Goal: Task Accomplishment & Management: Use online tool/utility

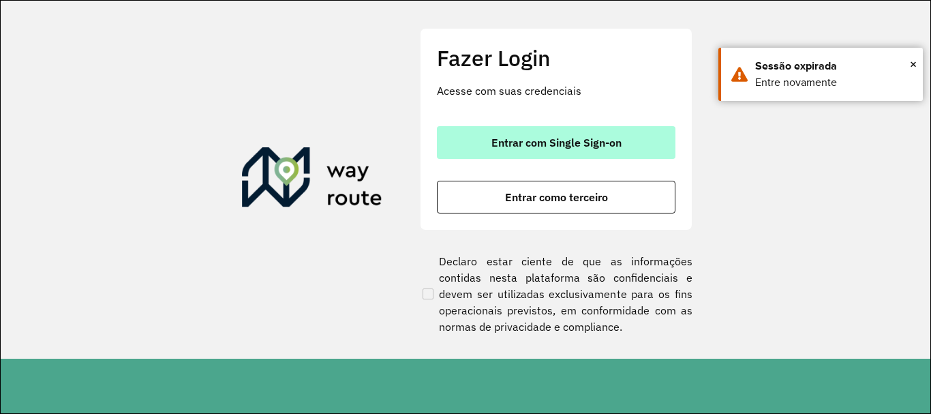
click at [498, 135] on button "Entrar com Single Sign-on" at bounding box center [556, 142] width 239 height 33
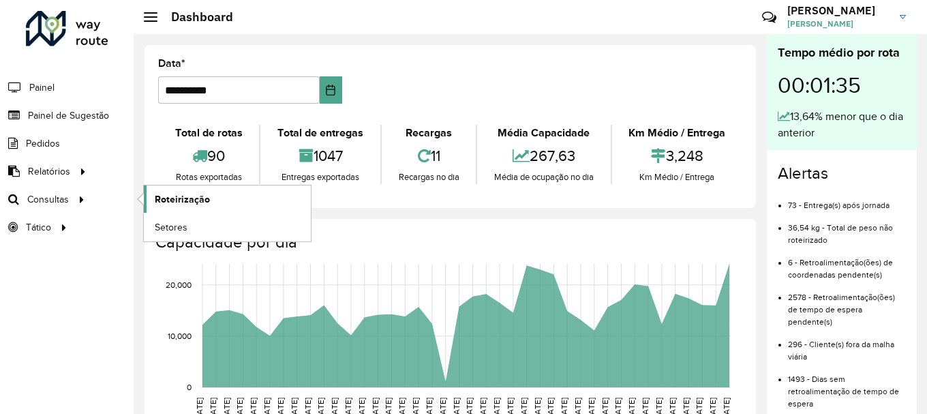
click at [163, 205] on span "Roteirização" at bounding box center [182, 199] width 55 height 14
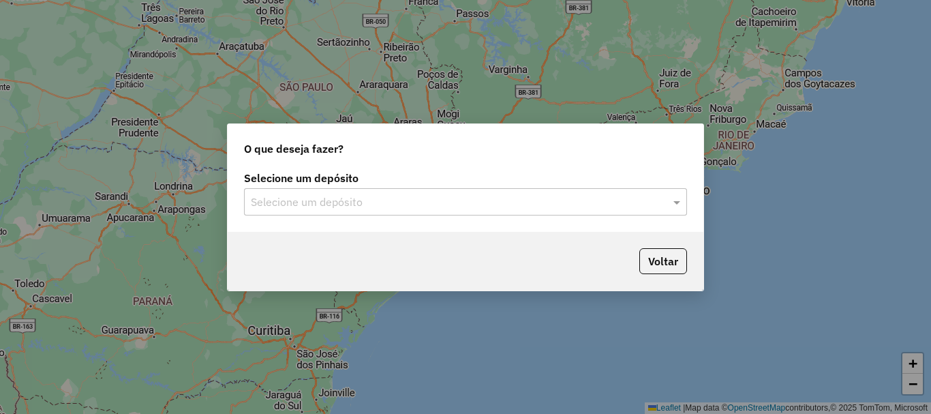
click at [331, 213] on div "Selecione um depósito" at bounding box center [465, 201] width 443 height 27
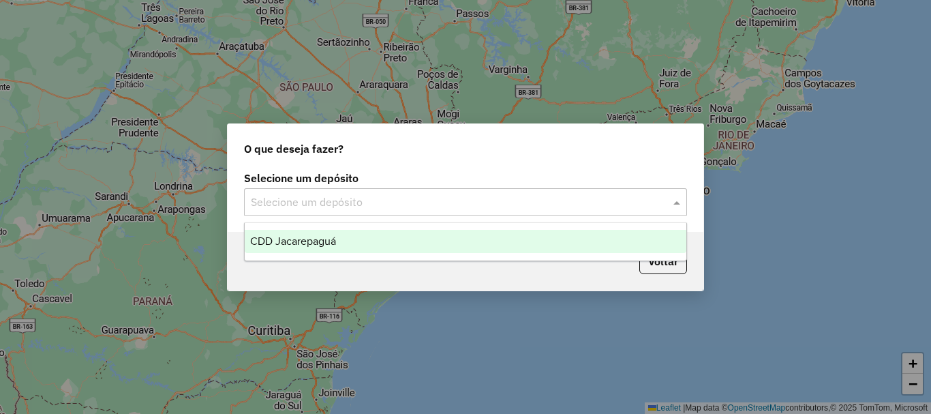
click at [321, 243] on span "CDD Jacarepaguá" at bounding box center [293, 241] width 86 height 12
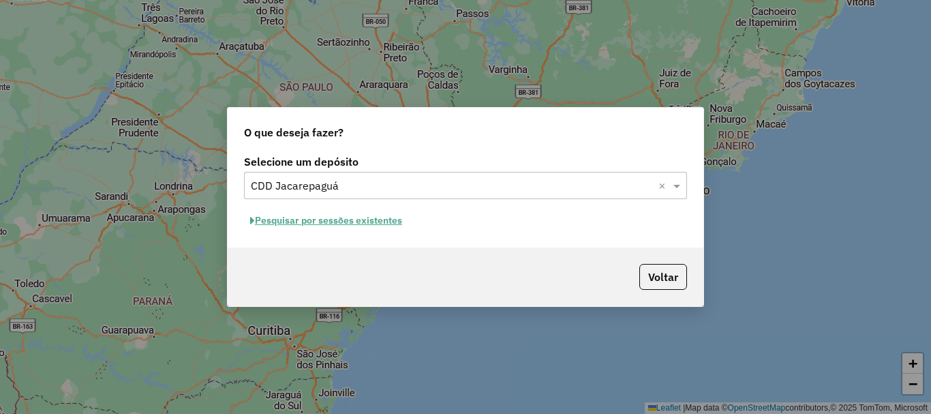
click at [355, 219] on button "Pesquisar por sessões existentes" at bounding box center [326, 220] width 164 height 21
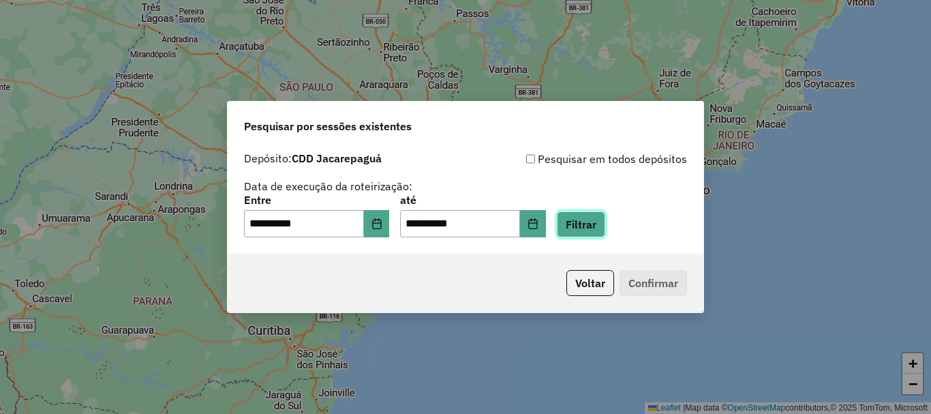
click at [599, 230] on button "Filtrar" at bounding box center [581, 224] width 48 height 26
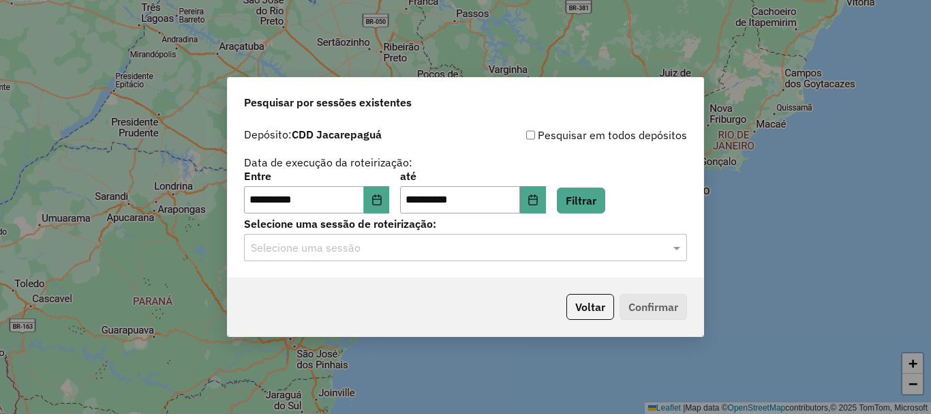
click at [397, 256] on div "Selecione uma sessão" at bounding box center [465, 247] width 443 height 27
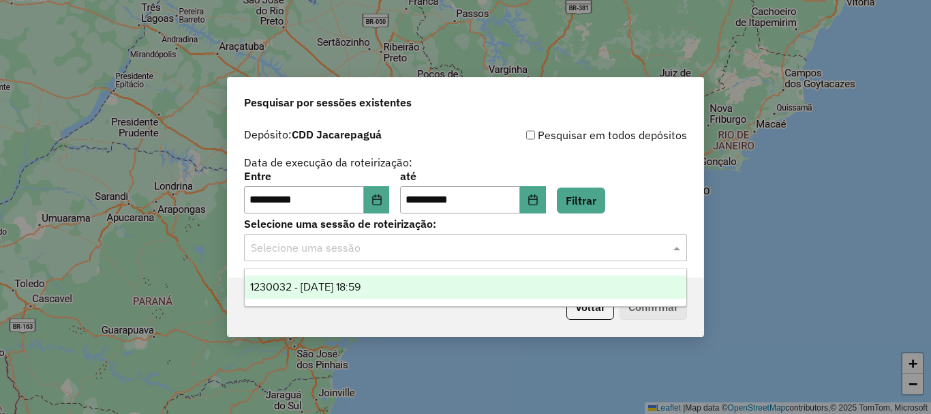
click at [361, 281] on span "1230032 - [DATE] 18:59" at bounding box center [305, 287] width 110 height 12
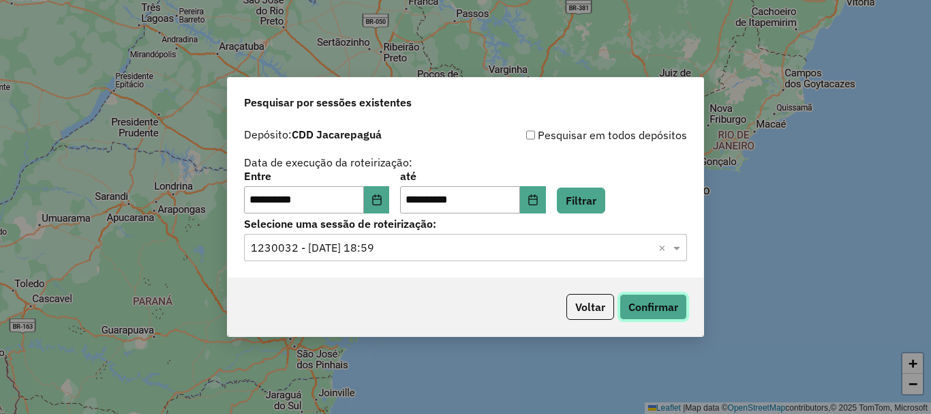
click at [683, 308] on button "Confirmar" at bounding box center [654, 307] width 68 height 26
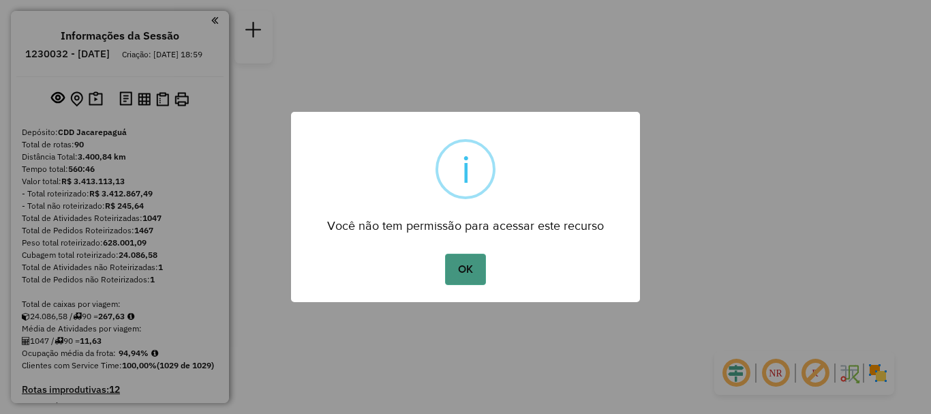
click at [478, 266] on button "OK" at bounding box center [465, 269] width 40 height 31
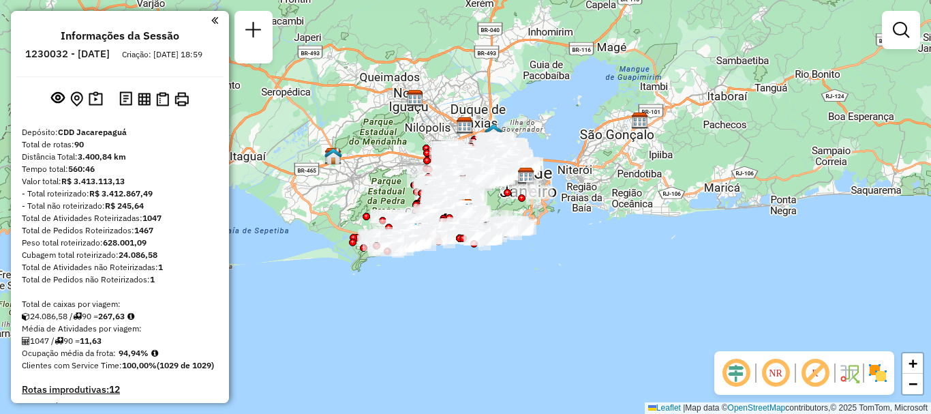
scroll to position [6264, 0]
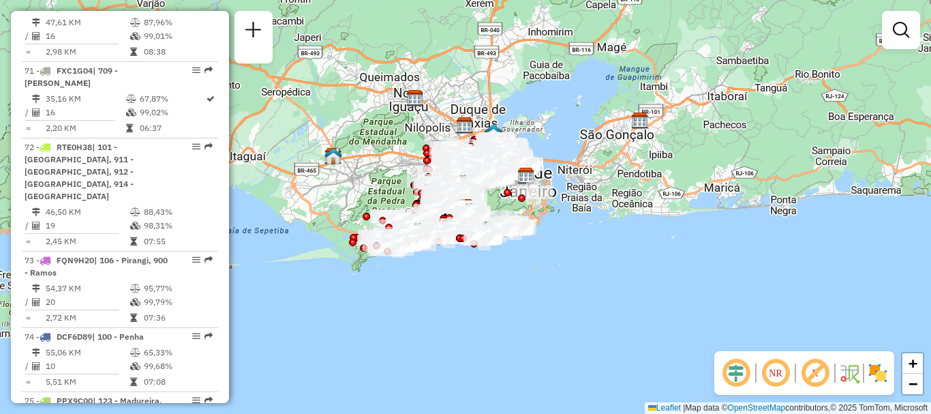
select select "**********"
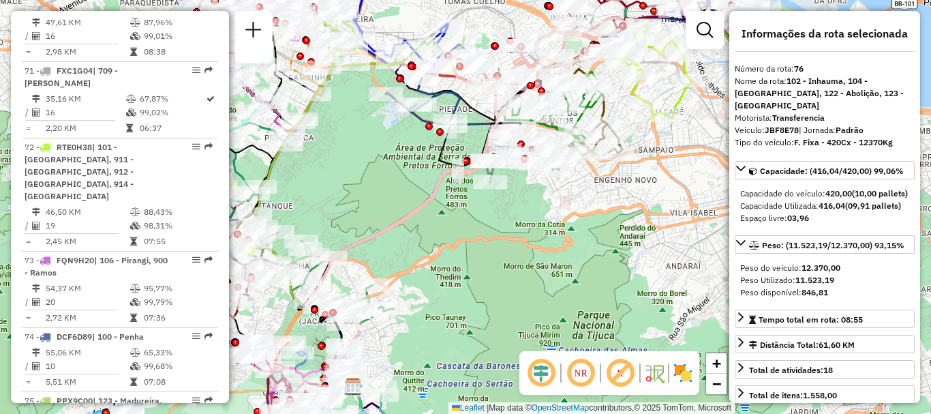
drag, startPoint x: 197, startPoint y: 210, endPoint x: 186, endPoint y: 209, distance: 11.0
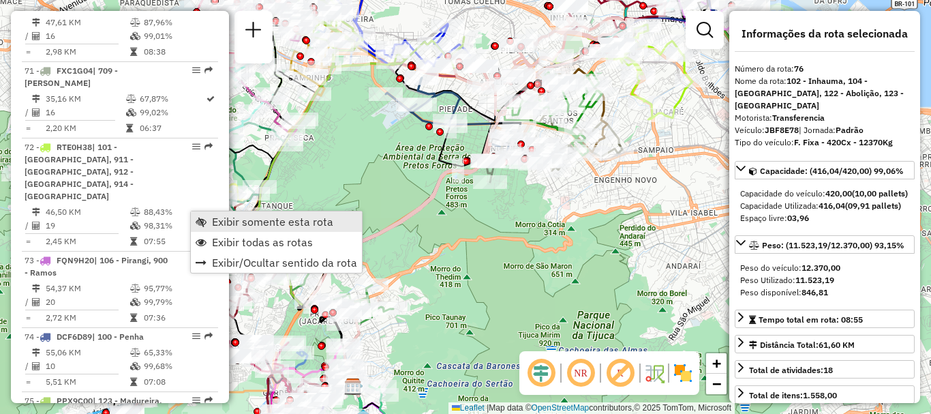
click at [209, 219] on link "Exibir somente esta rota" at bounding box center [276, 221] width 171 height 20
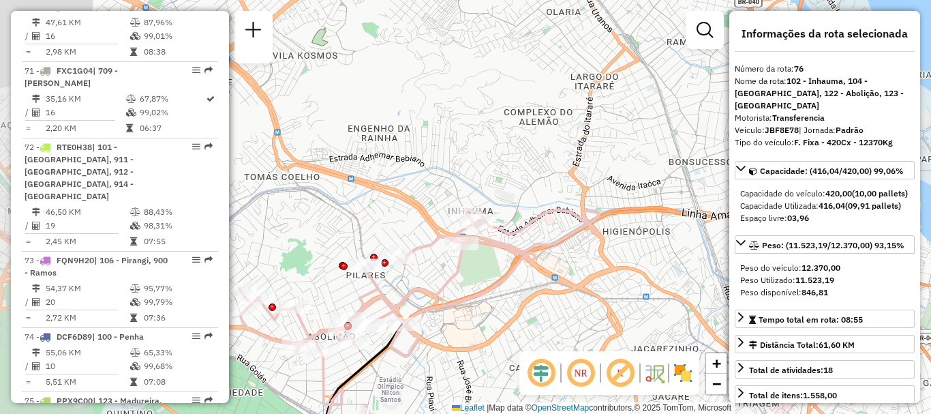
drag, startPoint x: 363, startPoint y: 287, endPoint x: 460, endPoint y: 261, distance: 100.2
click at [460, 261] on icon at bounding box center [418, 282] width 359 height 147
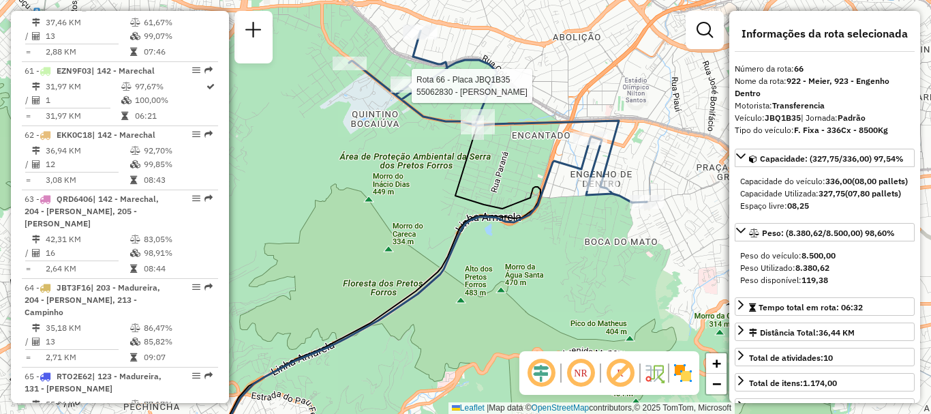
scroll to position [5234, 0]
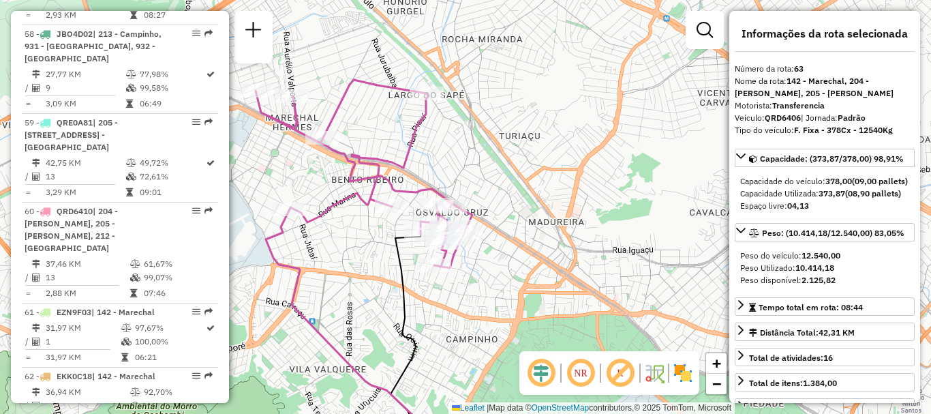
click at [581, 152] on div "Janela de atendimento Grade de atendimento Capacidade Transportadoras Veículos …" at bounding box center [465, 207] width 931 height 414
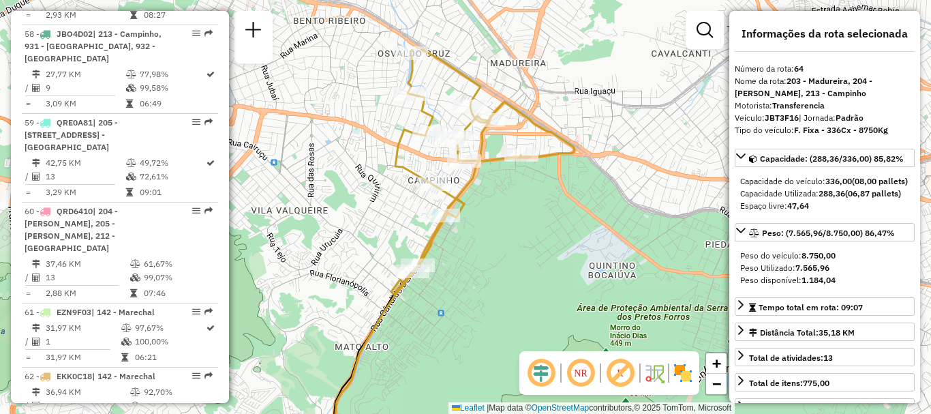
drag, startPoint x: 486, startPoint y: 155, endPoint x: 494, endPoint y: 232, distance: 76.9
click at [494, 232] on div "Janela de atendimento Grade de atendimento Capacidade Transportadoras Veículos …" at bounding box center [465, 207] width 931 height 414
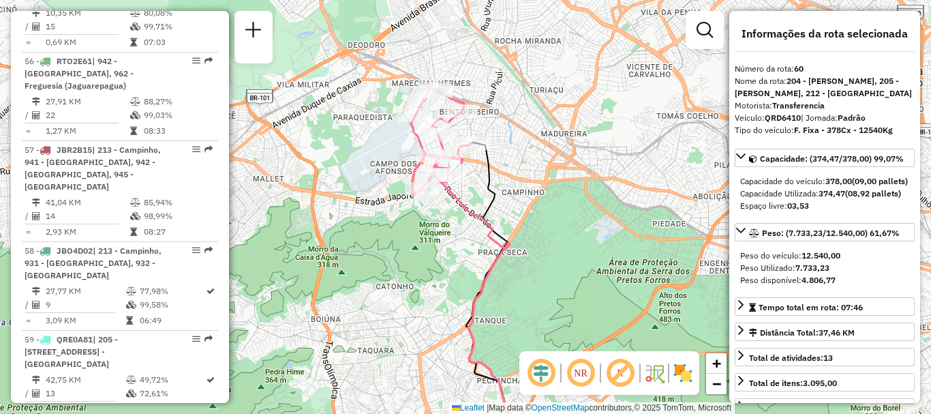
scroll to position [5399, 0]
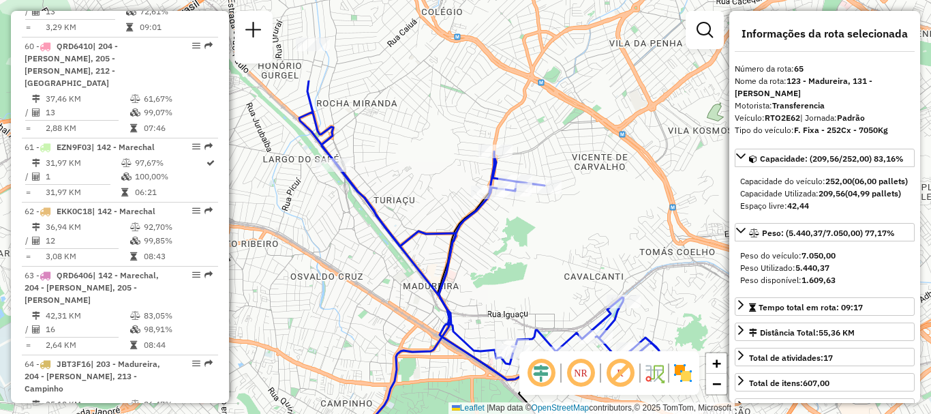
drag, startPoint x: 511, startPoint y: 136, endPoint x: 666, endPoint y: 258, distance: 196.6
click at [666, 258] on div "Janela de atendimento Grade de atendimento Capacidade Transportadoras Veículos …" at bounding box center [465, 207] width 931 height 414
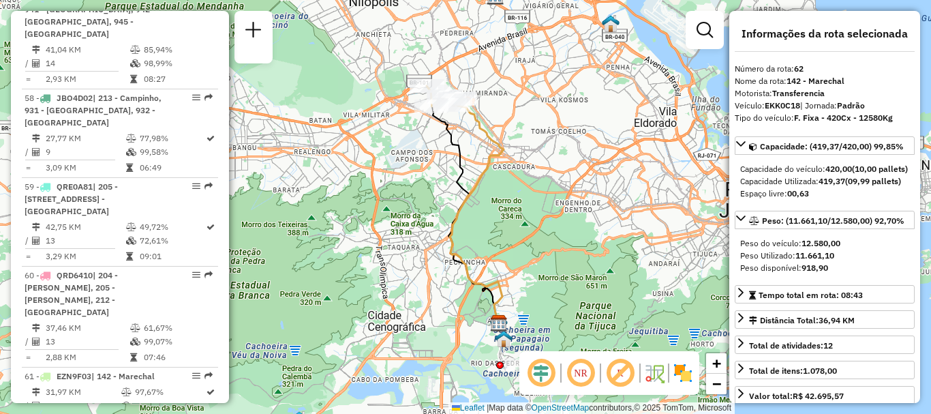
scroll to position [5628, 0]
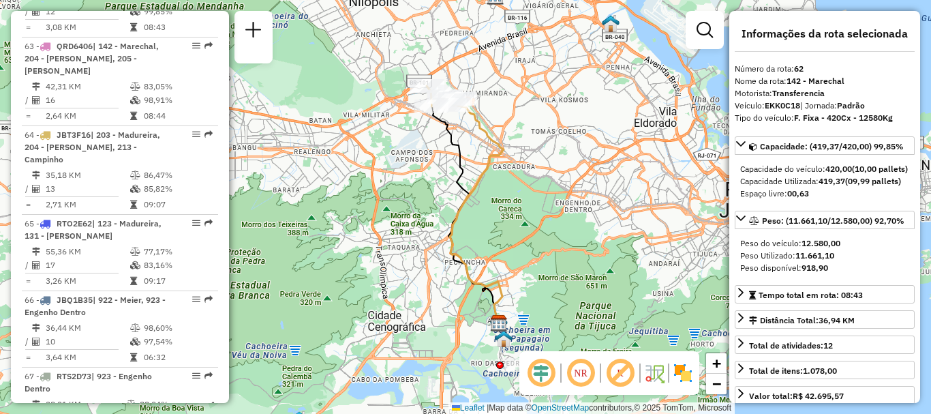
drag, startPoint x: 185, startPoint y: 250, endPoint x: 224, endPoint y: 254, distance: 39.8
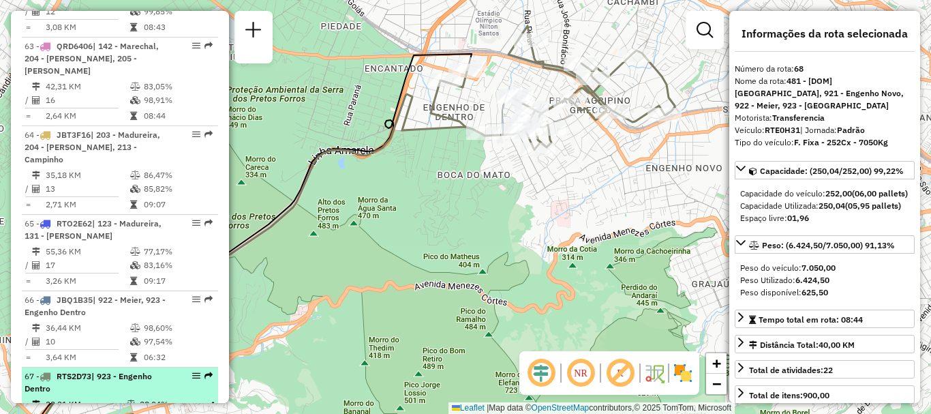
click at [142, 398] on td "88,04%" at bounding box center [172, 405] width 66 height 14
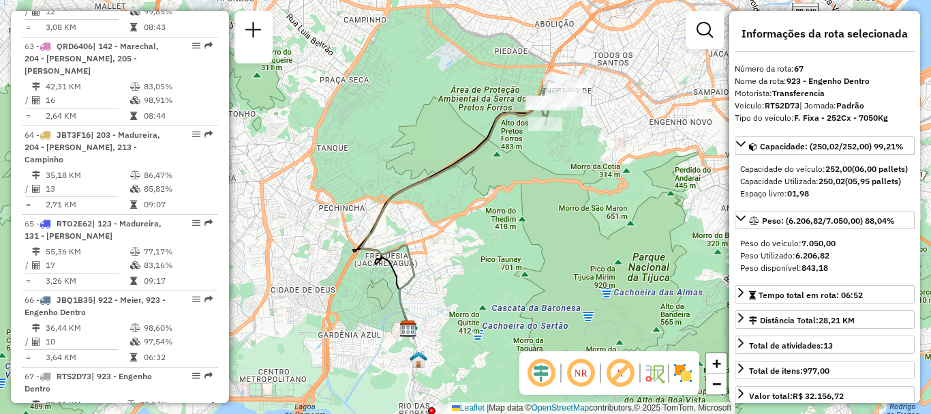
scroll to position [6188, 0]
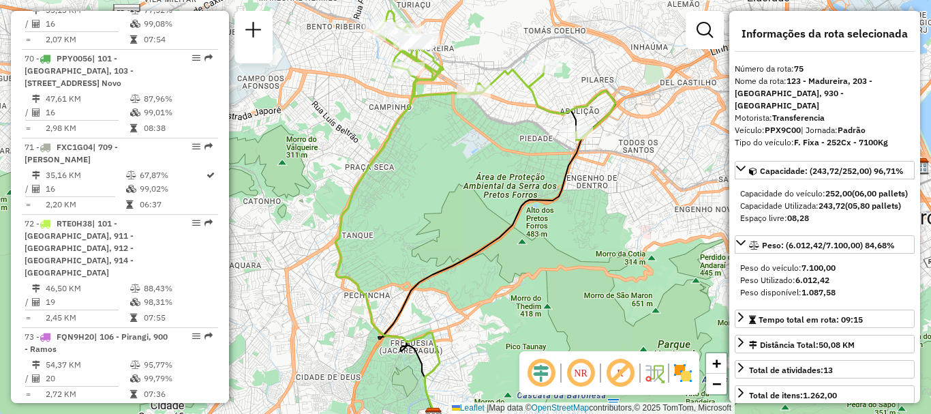
drag, startPoint x: 456, startPoint y: 123, endPoint x: 469, endPoint y: 147, distance: 27.8
click at [469, 147] on div "Janela de atendimento Grade de atendimento Capacidade Transportadoras Veículos …" at bounding box center [465, 207] width 931 height 414
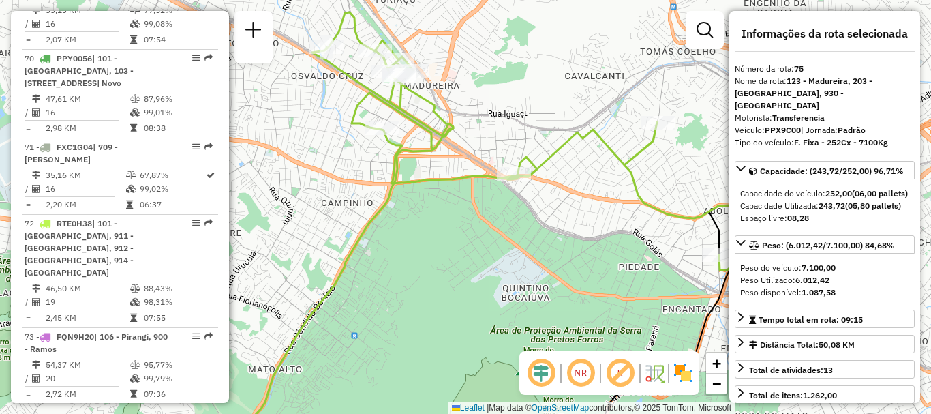
scroll to position [4345, 0]
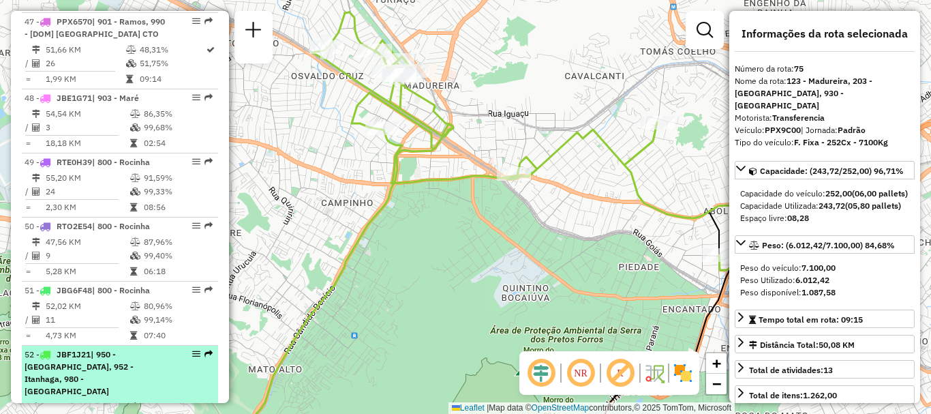
click at [88, 349] on span "| 950 - Morro do Banco, 952 - Itanhaga, 980 - VIDIGAL" at bounding box center [79, 372] width 109 height 47
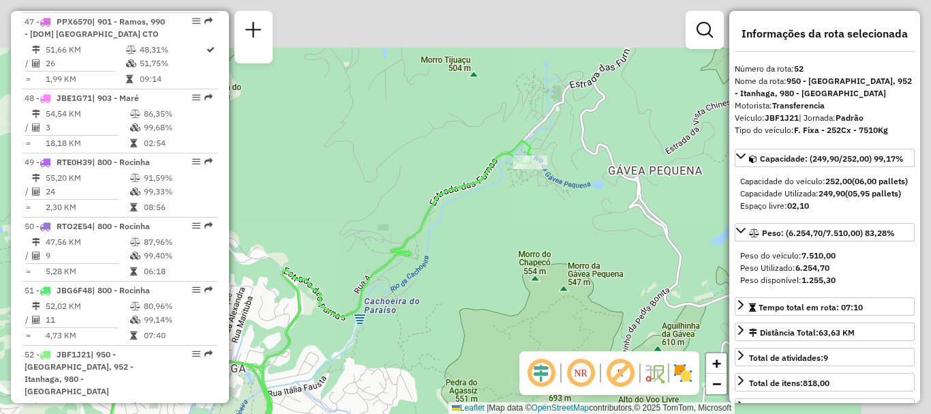
drag, startPoint x: 599, startPoint y: 127, endPoint x: 400, endPoint y: 284, distance: 253.9
click at [400, 284] on div "Janela de atendimento Grade de atendimento Capacidade Transportadoras Veículos …" at bounding box center [465, 207] width 931 height 414
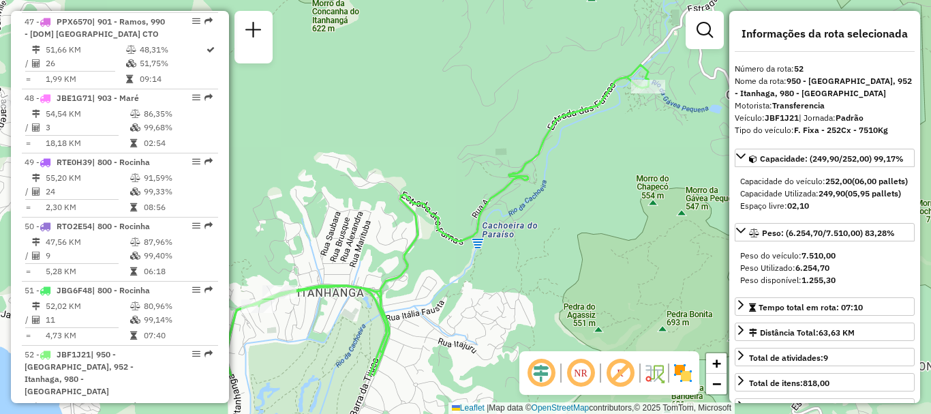
drag, startPoint x: 423, startPoint y: 276, endPoint x: 571, endPoint y: 163, distance: 185.8
click at [561, 173] on div "Janela de atendimento Grade de atendimento Capacidade Transportadoras Veículos …" at bounding box center [465, 207] width 931 height 414
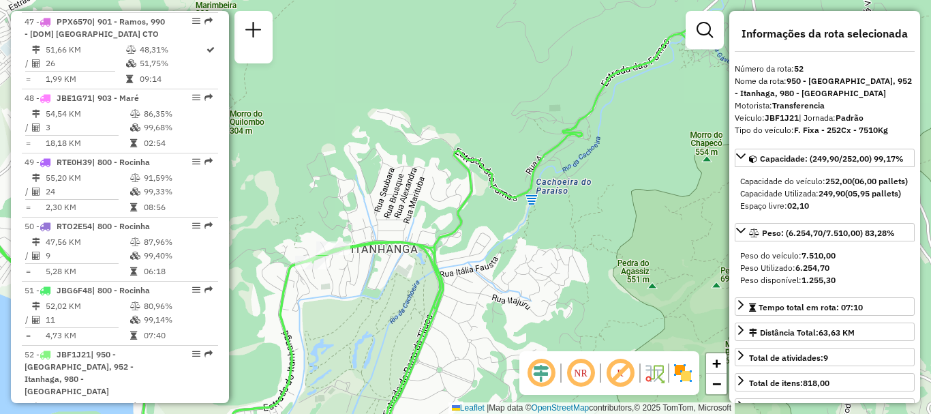
drag, startPoint x: 436, startPoint y: 262, endPoint x: 541, endPoint y: 215, distance: 114.8
click at [539, 217] on icon at bounding box center [466, 238] width 1118 height 434
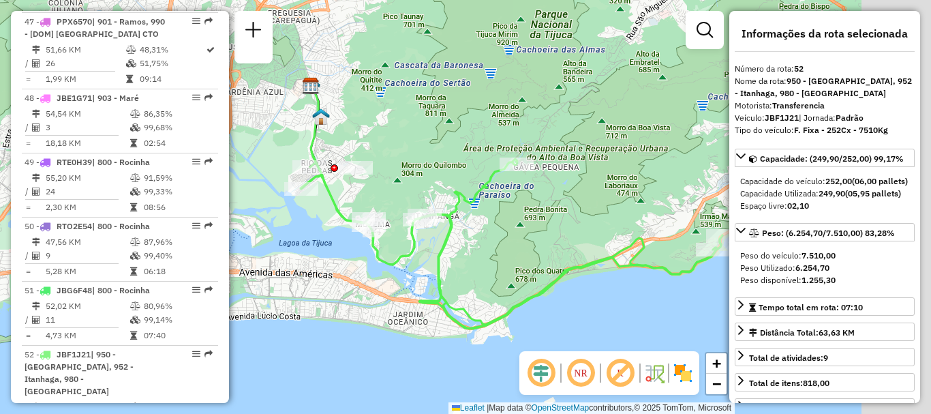
drag, startPoint x: 646, startPoint y: 274, endPoint x: 499, endPoint y: 267, distance: 146.8
click at [499, 267] on icon at bounding box center [512, 240] width 422 height 177
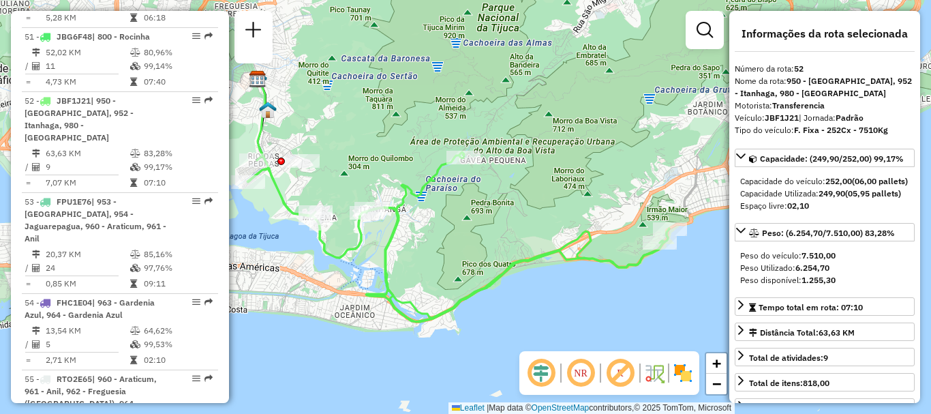
scroll to position [5399, 0]
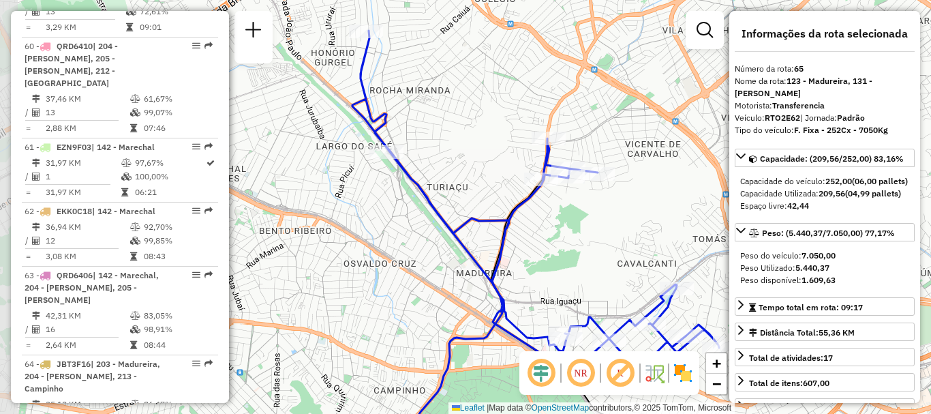
drag, startPoint x: 491, startPoint y: 121, endPoint x: 661, endPoint y: 181, distance: 180.7
click at [661, 181] on div "Janela de atendimento Grade de atendimento Capacidade Transportadoras Veículos …" at bounding box center [465, 207] width 931 height 414
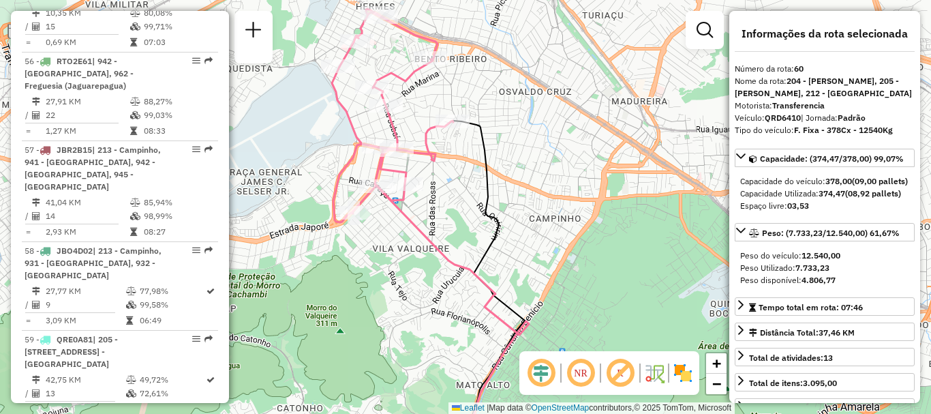
drag, startPoint x: 516, startPoint y: 116, endPoint x: 525, endPoint y: 148, distance: 33.3
click at [525, 148] on div "Janela de atendimento Grade de atendimento Capacidade Transportadoras Veículos …" at bounding box center [465, 207] width 931 height 414
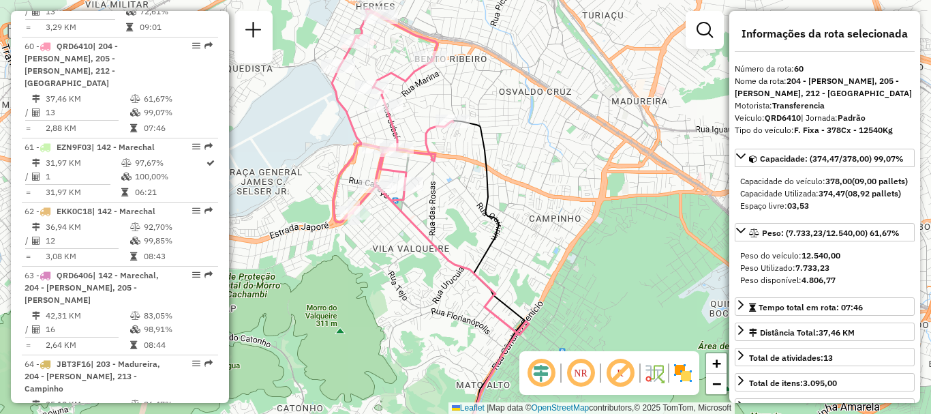
scroll to position [3719, 0]
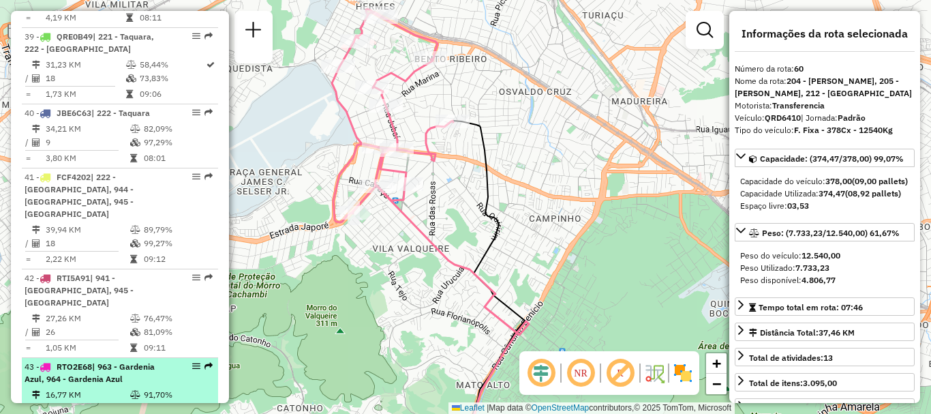
click at [168, 361] on div "43 - RTO2E68 | 963 - Gardenia Azul, 964 - Gardenia Azul" at bounding box center [120, 373] width 191 height 25
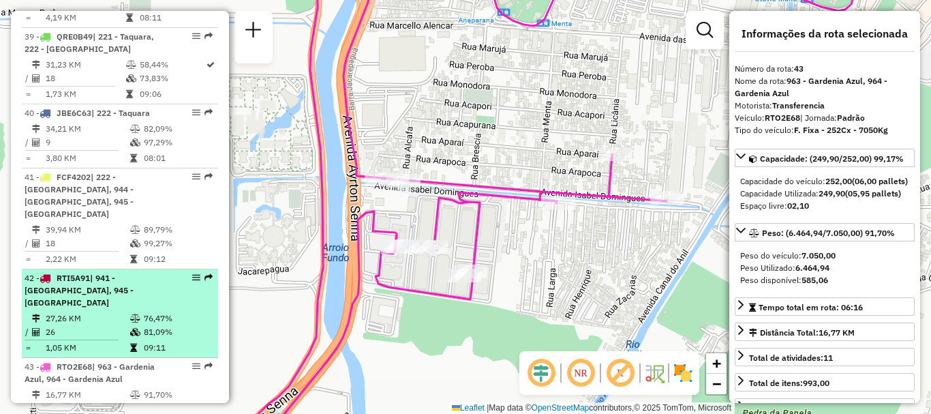
click at [76, 273] on span "| 941 - Cidade De Deus, 945 - Taquara" at bounding box center [79, 290] width 109 height 35
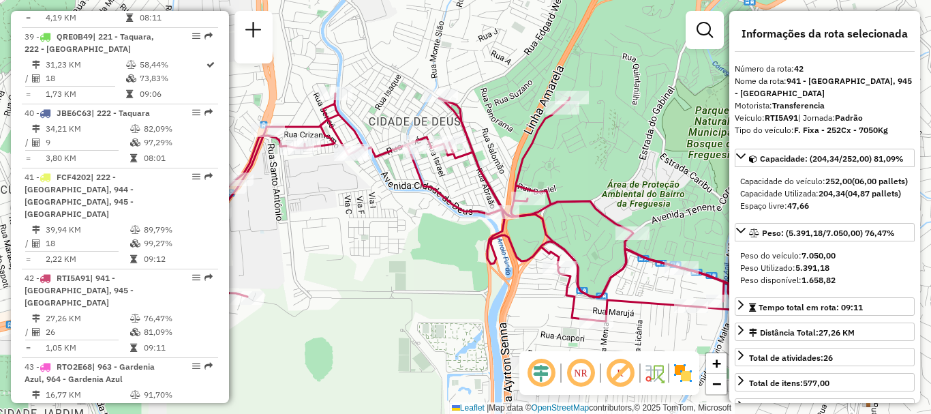
drag, startPoint x: 390, startPoint y: 278, endPoint x: 344, endPoint y: 229, distance: 67.5
click at [344, 229] on div "Janela de atendimento Grade de atendimento Capacidade Transportadoras Veículos …" at bounding box center [465, 207] width 931 height 414
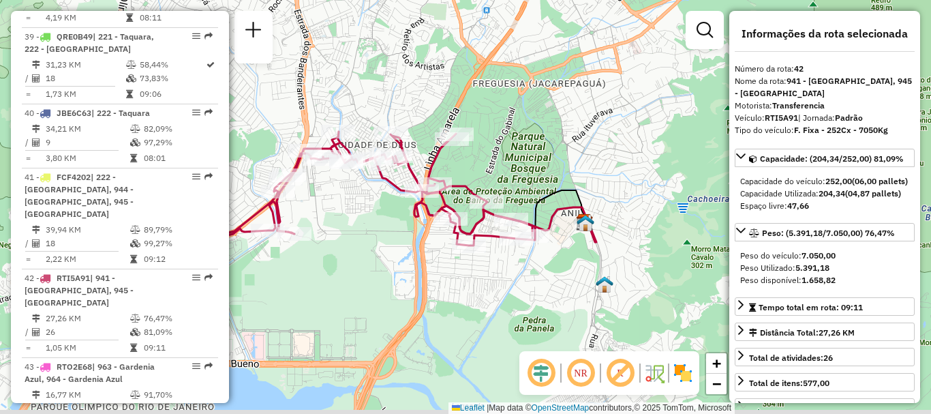
drag, startPoint x: 345, startPoint y: 226, endPoint x: 408, endPoint y: 209, distance: 64.8
click at [408, 209] on div "Janela de atendimento Grade de atendimento Capacidade Transportadoras Veículos …" at bounding box center [465, 207] width 931 height 414
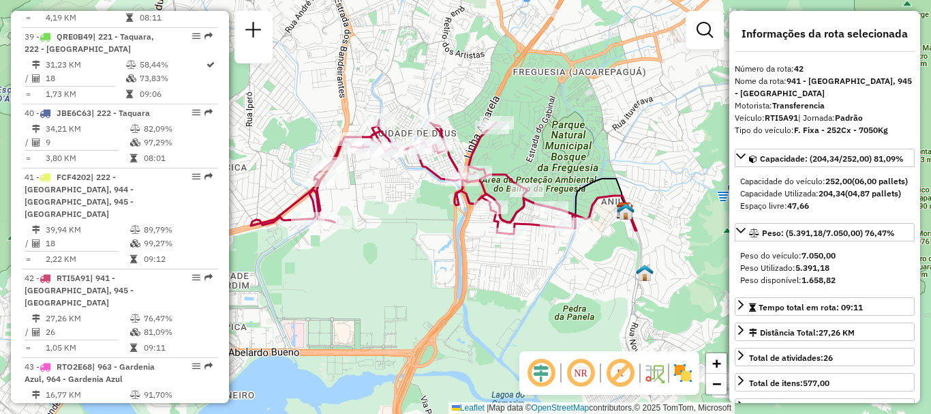
scroll to position [4550, 0]
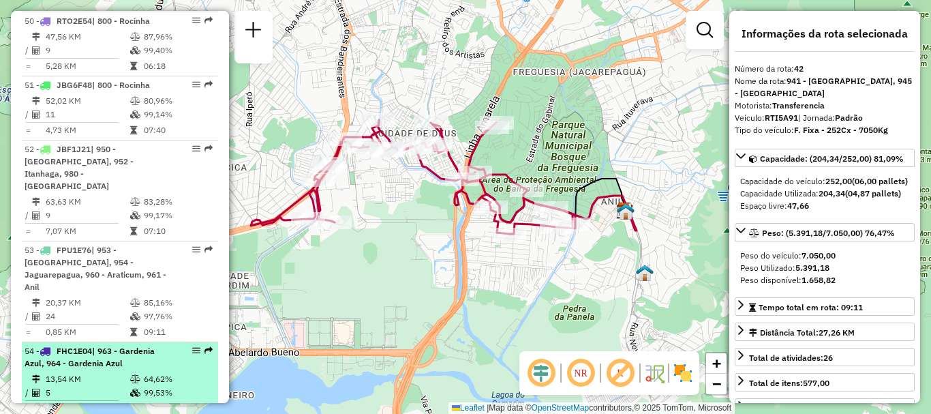
click at [102, 386] on td "5" at bounding box center [87, 393] width 85 height 14
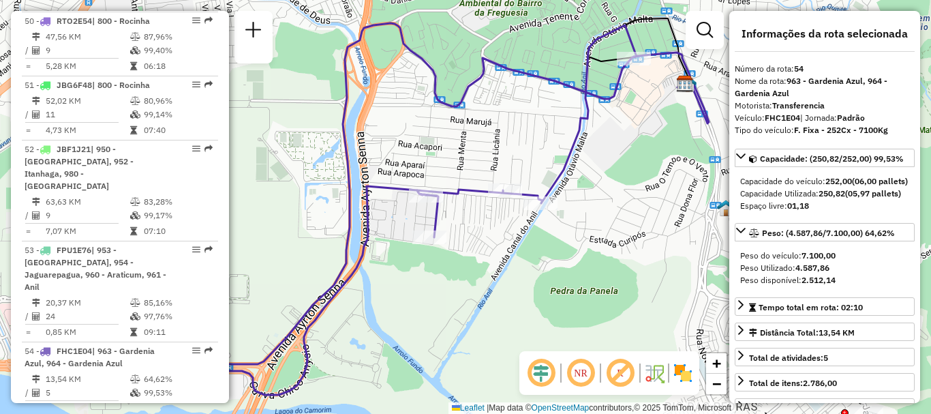
scroll to position [3719, 0]
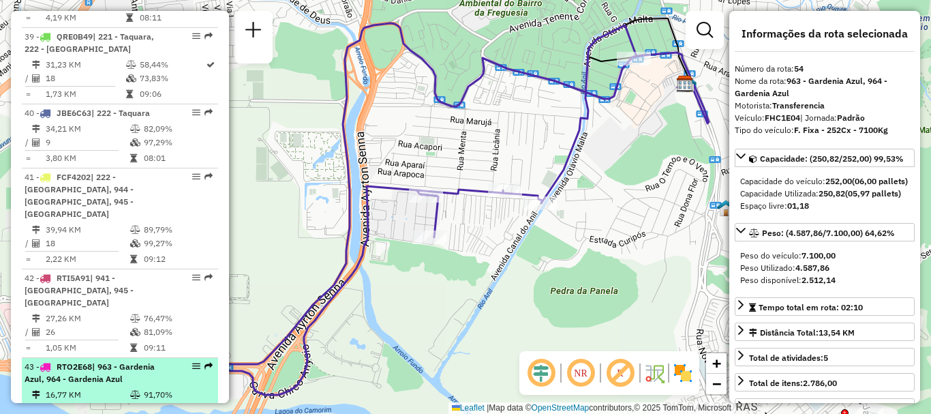
click at [163, 402] on td "99,17%" at bounding box center [177, 409] width 69 height 14
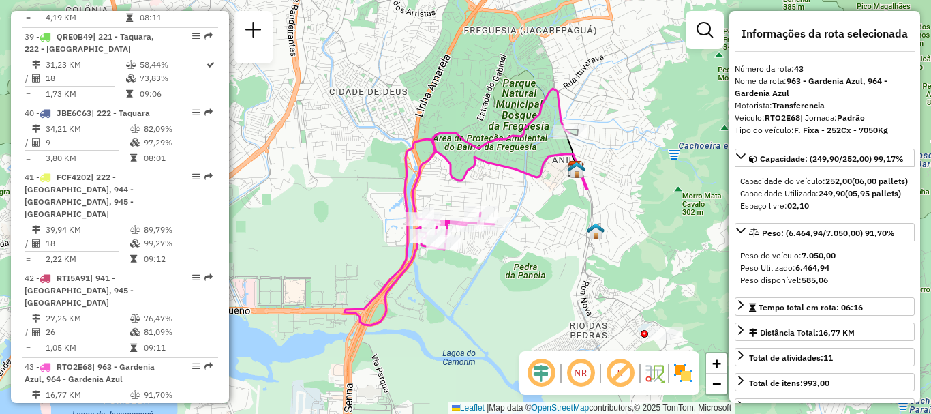
click at [325, 396] on div "Janela de atendimento Grade de atendimento Capacidade Transportadoras Veículos …" at bounding box center [465, 207] width 931 height 414
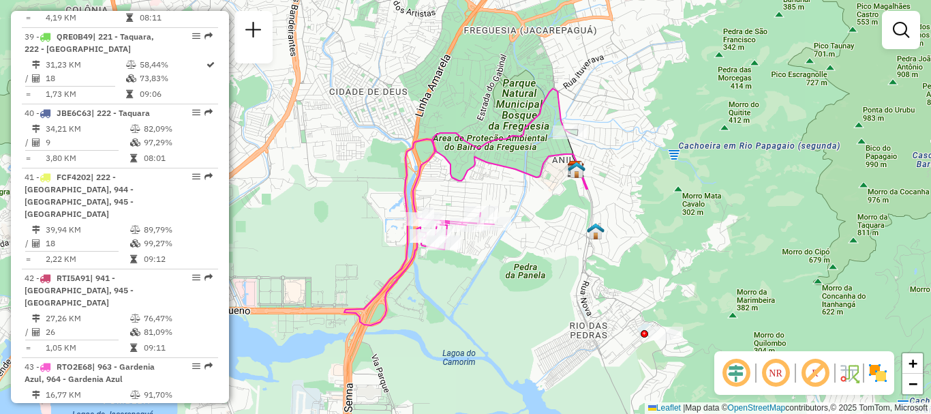
scroll to position [4687, 0]
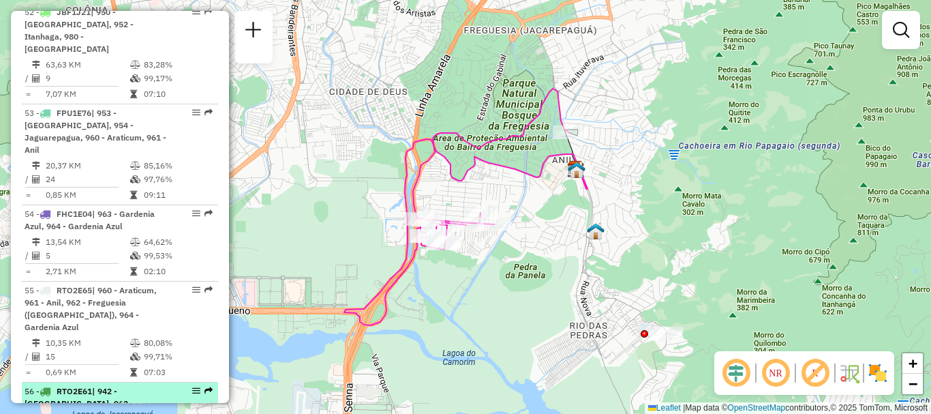
click at [134, 386] on span "| 942 - Pechincha, 962 - Freguesia (Jaguarepagua)" at bounding box center [79, 403] width 109 height 35
select select "**********"
